Goal: Information Seeking & Learning: Learn about a topic

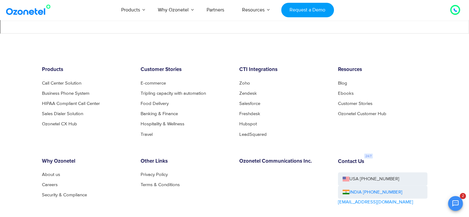
scroll to position [3385, 0]
click at [214, 192] on div "Products Call Center Solution Business Phone System HIPAA Compliant Call Center…" at bounding box center [234, 163] width 395 height 195
click at [223, 179] on div "Other Links Privacy Policy Terms & Conditions" at bounding box center [185, 198] width 99 height 82
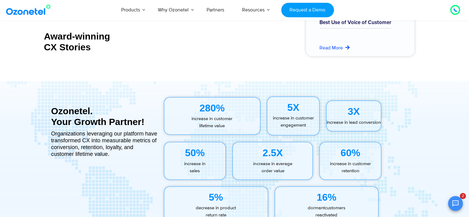
scroll to position [2706, 0]
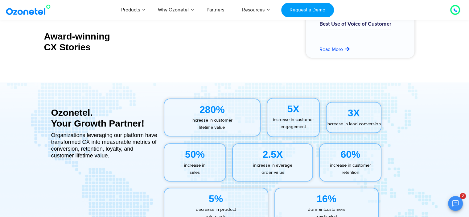
click at [287, 113] on div "5X" at bounding box center [293, 108] width 52 height 15
click at [212, 108] on div "280%" at bounding box center [212, 109] width 96 height 15
click at [213, 121] on p "increase in customer lifetime value" at bounding box center [212, 124] width 96 height 14
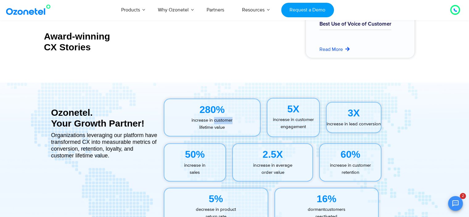
click at [213, 121] on p "increase in customer lifetime value" at bounding box center [212, 124] width 96 height 14
click at [216, 126] on p "increase in customer lifetime value" at bounding box center [212, 124] width 96 height 14
click at [289, 115] on div "5X" at bounding box center [293, 108] width 52 height 15
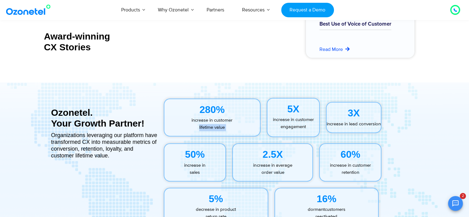
click at [289, 115] on div "5X" at bounding box center [293, 108] width 52 height 15
click at [294, 121] on p "increase in customer engagement" at bounding box center [293, 123] width 52 height 14
click at [294, 123] on p "increase in customer engagement" at bounding box center [293, 123] width 52 height 14
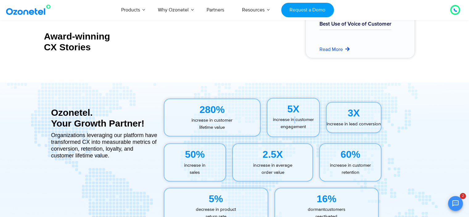
click at [294, 123] on p "increase in customer engagement" at bounding box center [293, 123] width 52 height 14
click at [295, 125] on p "increase in customer engagement" at bounding box center [293, 123] width 52 height 14
click at [348, 116] on div "3X" at bounding box center [354, 112] width 54 height 15
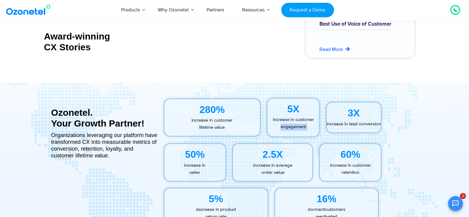
click at [348, 116] on div "3X" at bounding box center [354, 112] width 54 height 15
click at [348, 121] on p "increase in lead conversion" at bounding box center [354, 124] width 54 height 7
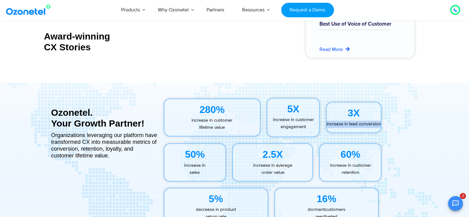
click at [351, 127] on p "increase in lead conversion" at bounding box center [354, 124] width 54 height 7
click at [264, 165] on p "increase in average order value" at bounding box center [273, 169] width 80 height 14
click at [270, 168] on p "increase in average order value" at bounding box center [273, 169] width 80 height 14
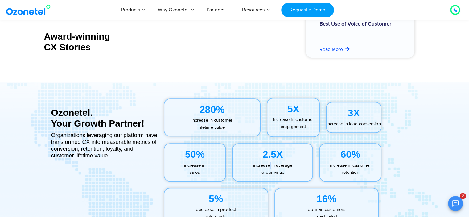
click at [270, 168] on p "increase in average order value" at bounding box center [273, 169] width 80 height 14
click at [271, 171] on p "increase in average order value" at bounding box center [273, 169] width 80 height 14
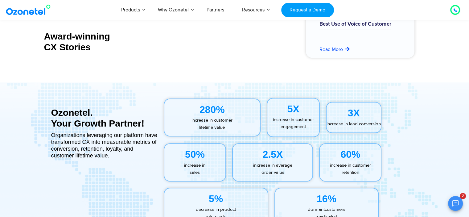
click at [345, 167] on p "increase in customer retention" at bounding box center [350, 169] width 61 height 14
click at [347, 167] on p "increase in customer retention" at bounding box center [350, 169] width 61 height 14
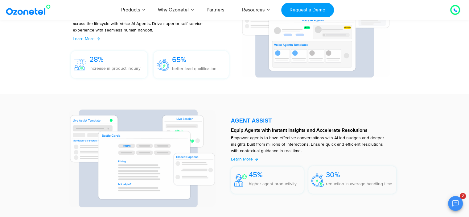
scroll to position [736, 0]
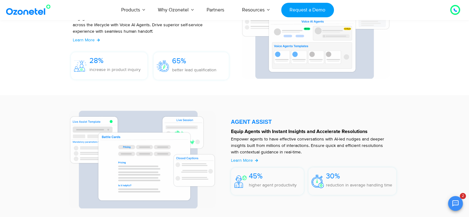
click at [294, 106] on section "AGENT ASSIST Equip Agents with Instant Insights and Accelerate Resolutions Empo…" at bounding box center [234, 157] width 348 height 113
click at [414, 124] on div "AGENT ASSIST Equip Agents with Instant Insights and Accelerate Resolutions Empo…" at bounding box center [234, 157] width 385 height 119
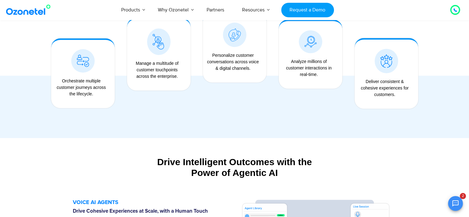
scroll to position [535, 0]
